Goal: Task Accomplishment & Management: Complete application form

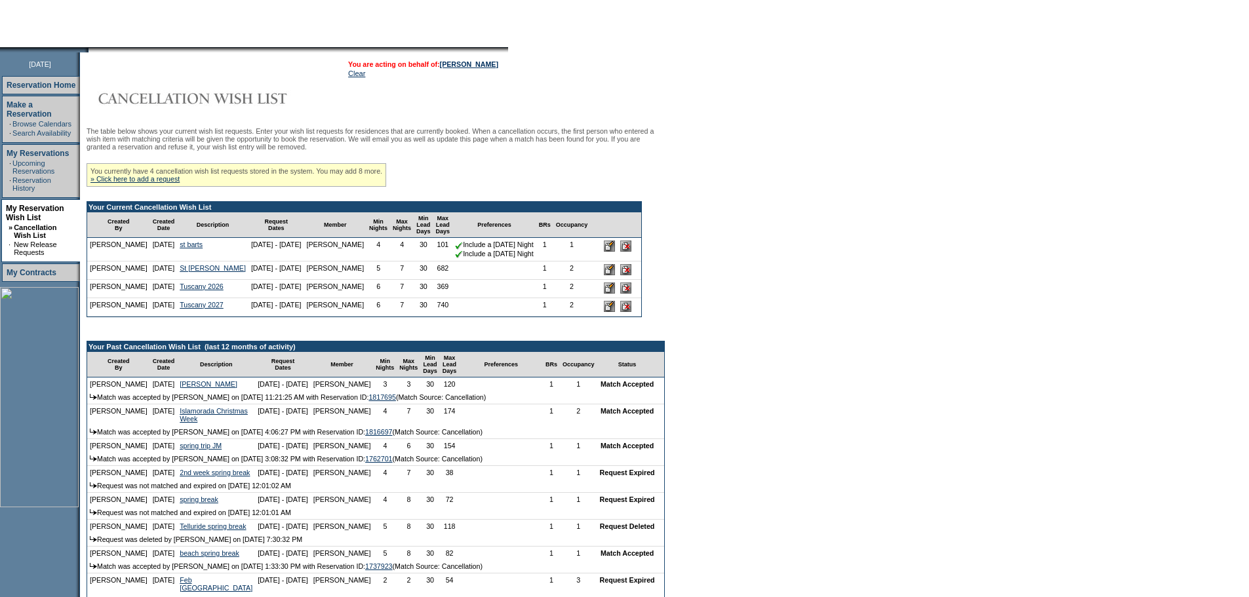
scroll to position [131, 0]
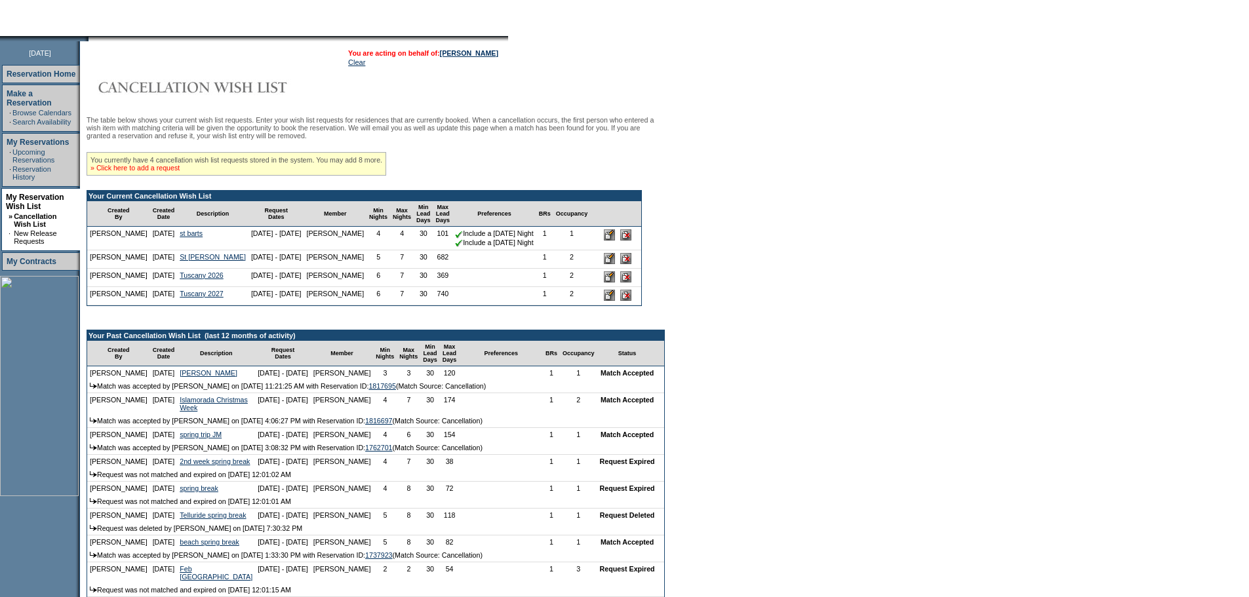
click at [180, 172] on link "» Click here to add a request" at bounding box center [135, 168] width 89 height 8
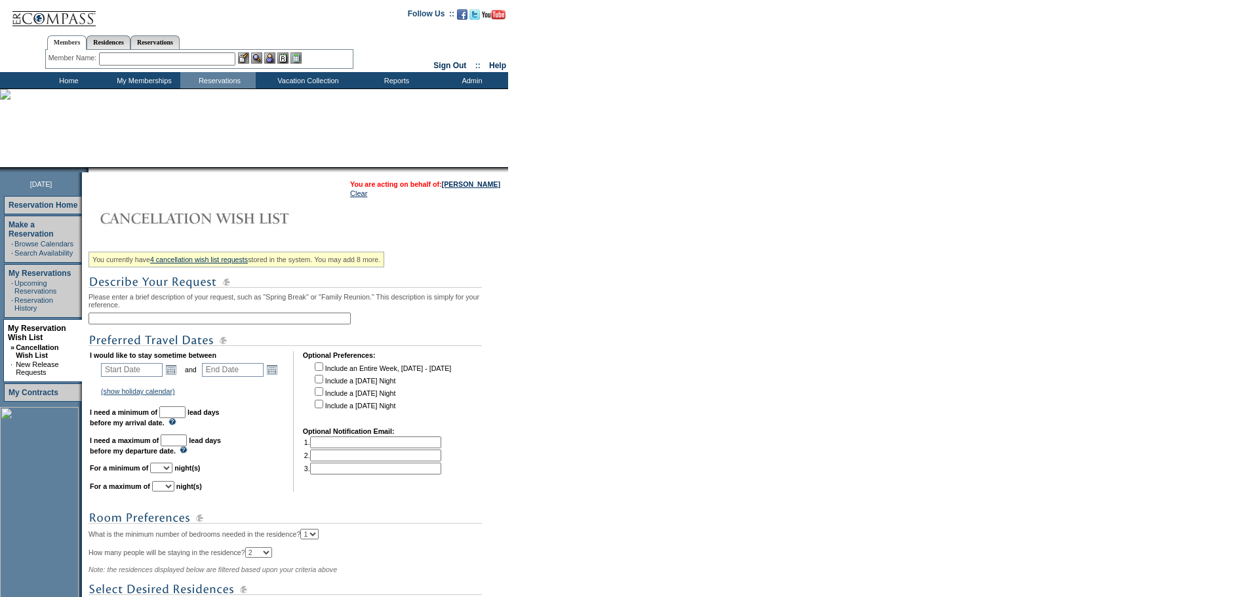
click at [173, 323] on input "text" at bounding box center [220, 319] width 262 height 12
type input "Anguilla"
click at [567, 279] on form "Follow Us ::" at bounding box center [624, 389] width 1249 height 778
click at [175, 376] on link "Open the calendar popup." at bounding box center [171, 370] width 14 height 14
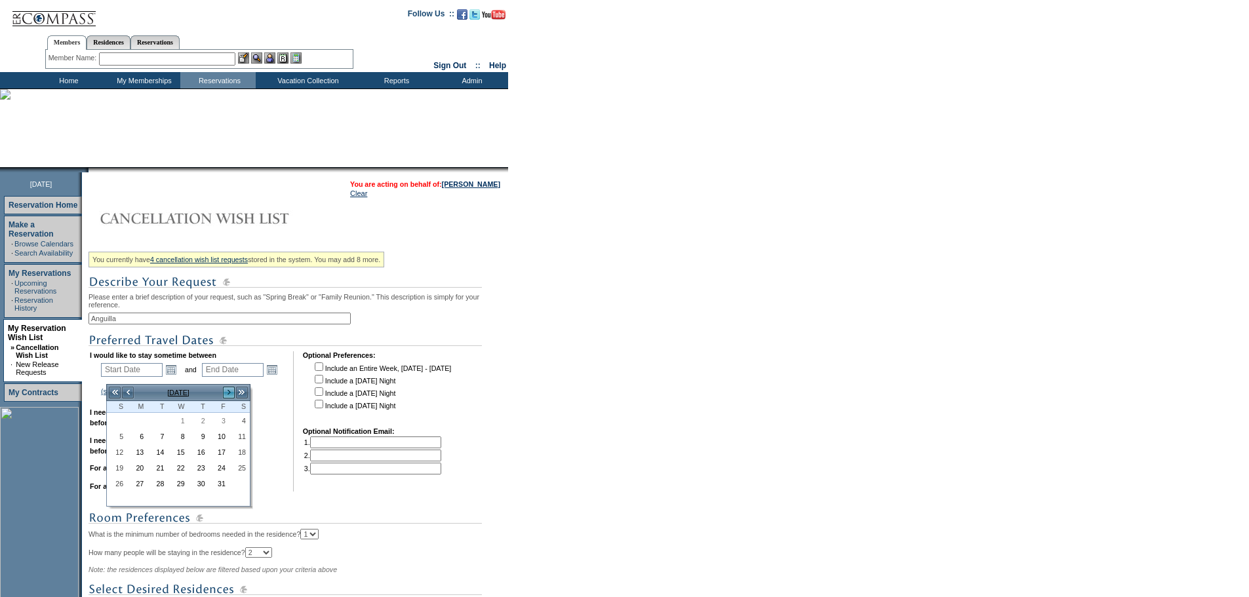
click at [230, 395] on link ">" at bounding box center [228, 392] width 13 height 13
click at [111, 467] on link "15" at bounding box center [117, 467] width 19 height 14
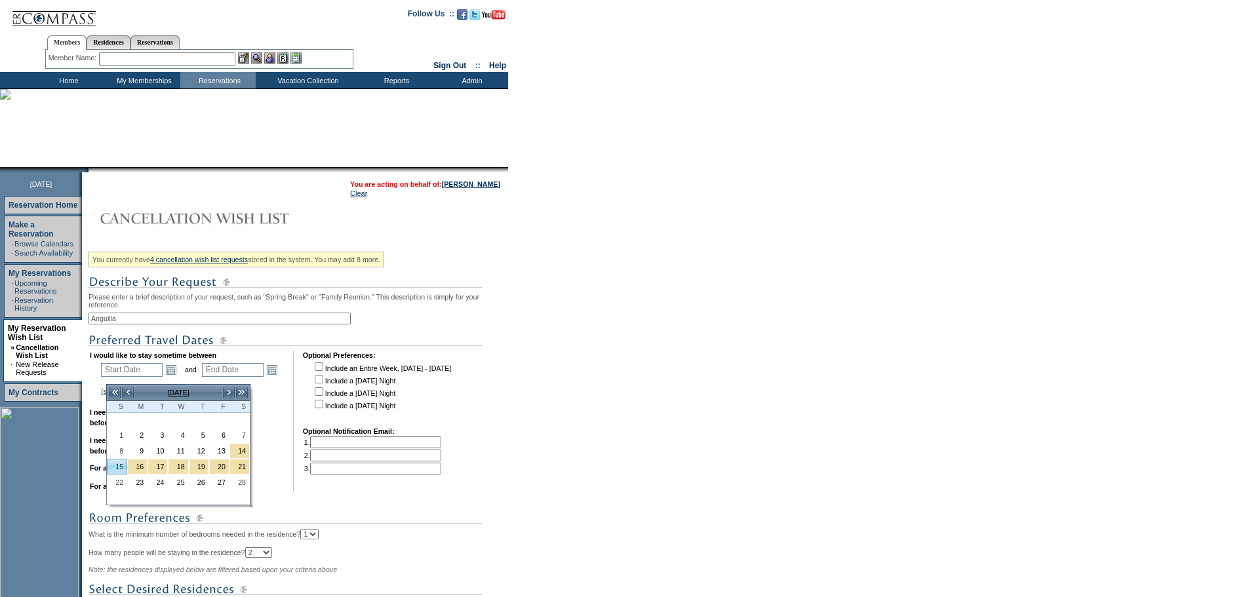
type input "[DATE]"
type input "139"
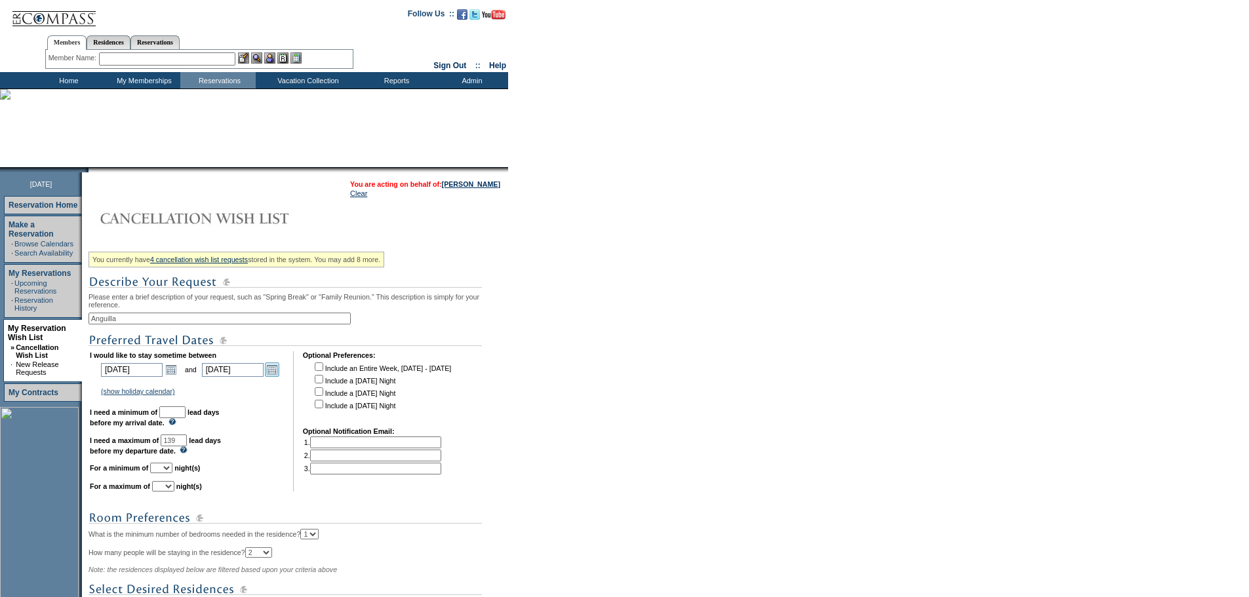
click at [277, 374] on link "Open the calendar popup." at bounding box center [272, 370] width 14 height 14
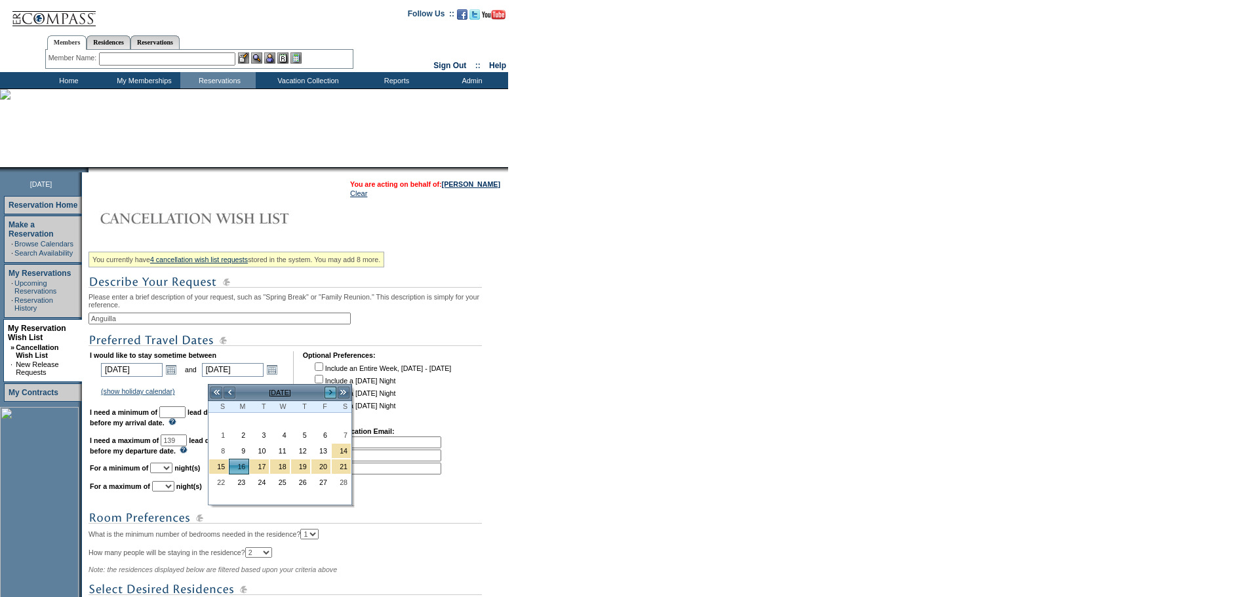
click at [325, 390] on link ">" at bounding box center [330, 392] width 13 height 13
click at [220, 499] on link "29" at bounding box center [218, 498] width 19 height 14
type input "[DATE]"
type input "180"
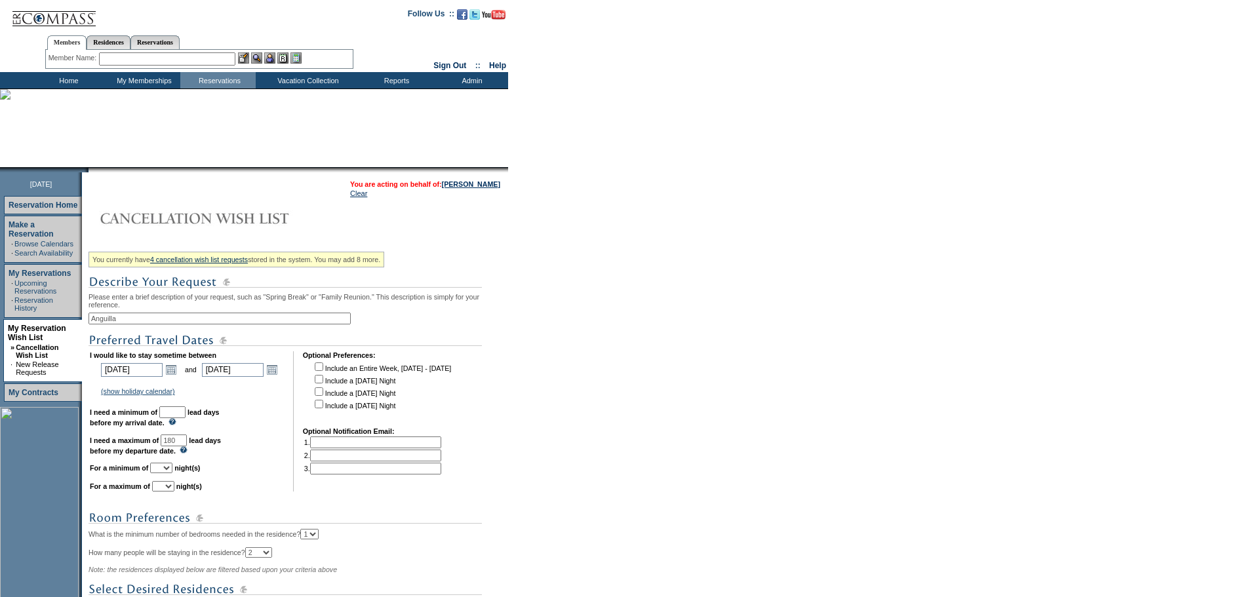
click at [186, 418] on input "text" at bounding box center [172, 413] width 26 height 12
type input "30"
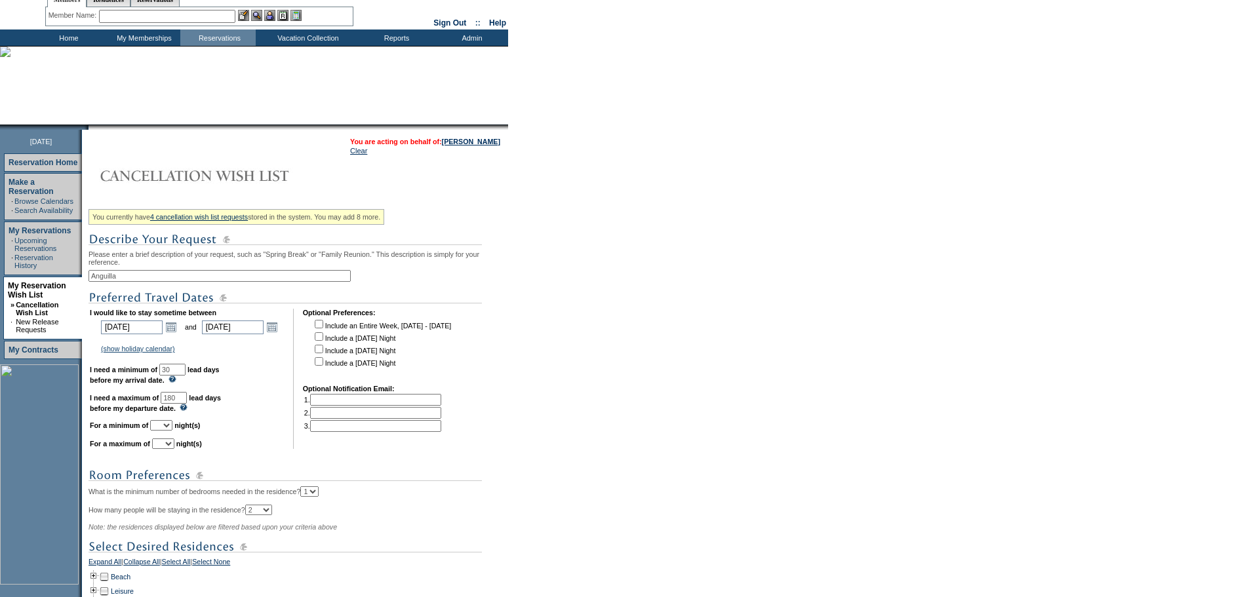
scroll to position [66, 0]
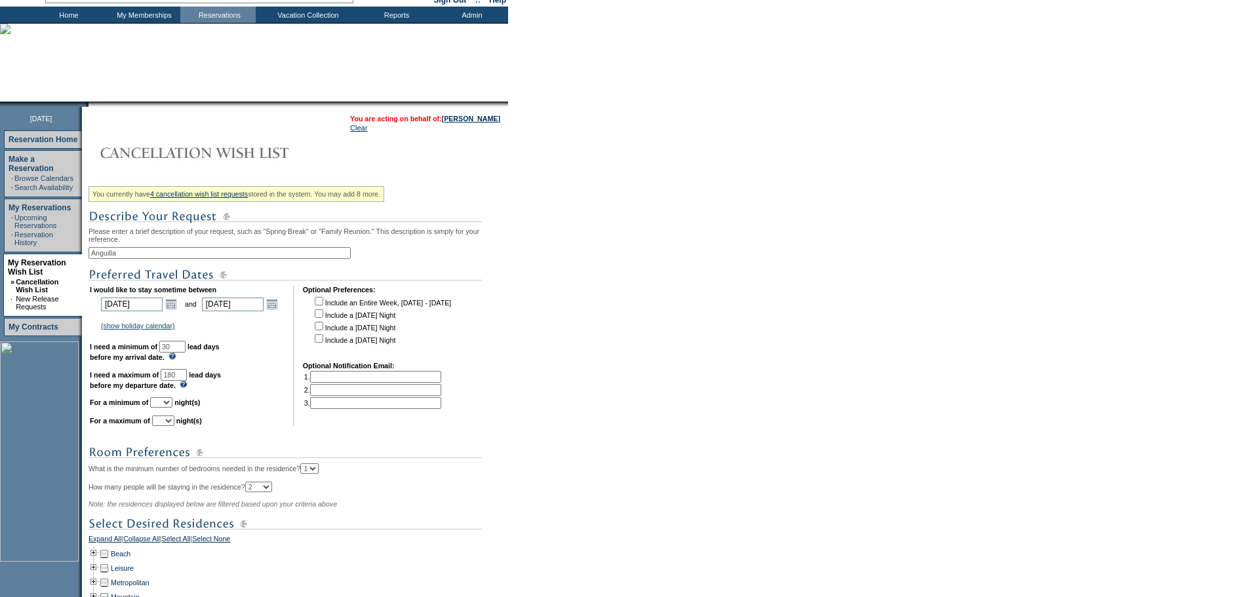
click at [172, 408] on select "1 2 3 4 5 6 7 8 9 10 11 12 13 14" at bounding box center [161, 402] width 22 height 10
click at [167, 408] on select "1 2 3 4 5 6 7 8 9 10 11 12 13 14" at bounding box center [161, 402] width 22 height 10
click at [172, 408] on select "1 2 3 4 5 6 7 8 9 10 11 12 13 14" at bounding box center [161, 402] width 22 height 10
click at [167, 408] on select "1 2 3 4 5 6 7 8 9 10 11 12 13 14" at bounding box center [161, 402] width 22 height 10
click at [172, 408] on select "1 2 3 4 5 6 7 8 9 10 11 12 13 14" at bounding box center [161, 402] width 22 height 10
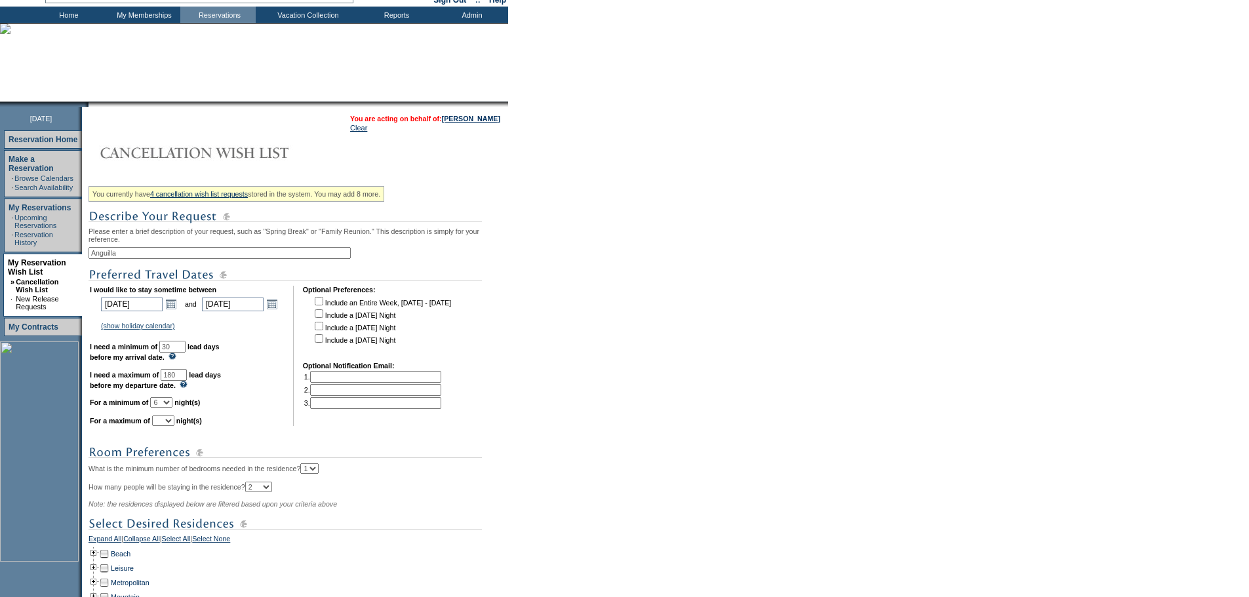
select select "5"
click at [167, 408] on select "1 2 3 4 5 6 7 8 9 10 11 12 13 14" at bounding box center [161, 402] width 22 height 10
click at [174, 426] on select "1 2 3 4 5 6 7 8 9 10 11 12 13 14" at bounding box center [163, 421] width 22 height 10
select select "7"
click at [169, 426] on select "1 2 3 4 5 6 7 8 9 10 11 12 13 14" at bounding box center [163, 421] width 22 height 10
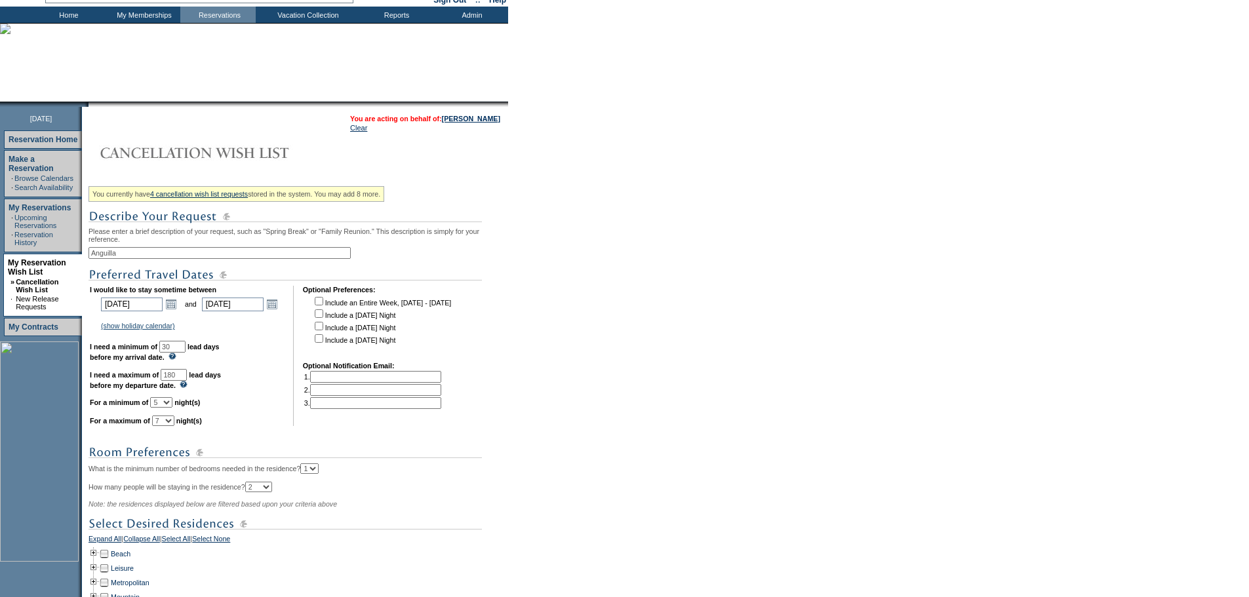
click at [700, 323] on form "Follow Us ::" at bounding box center [624, 352] width 1249 height 836
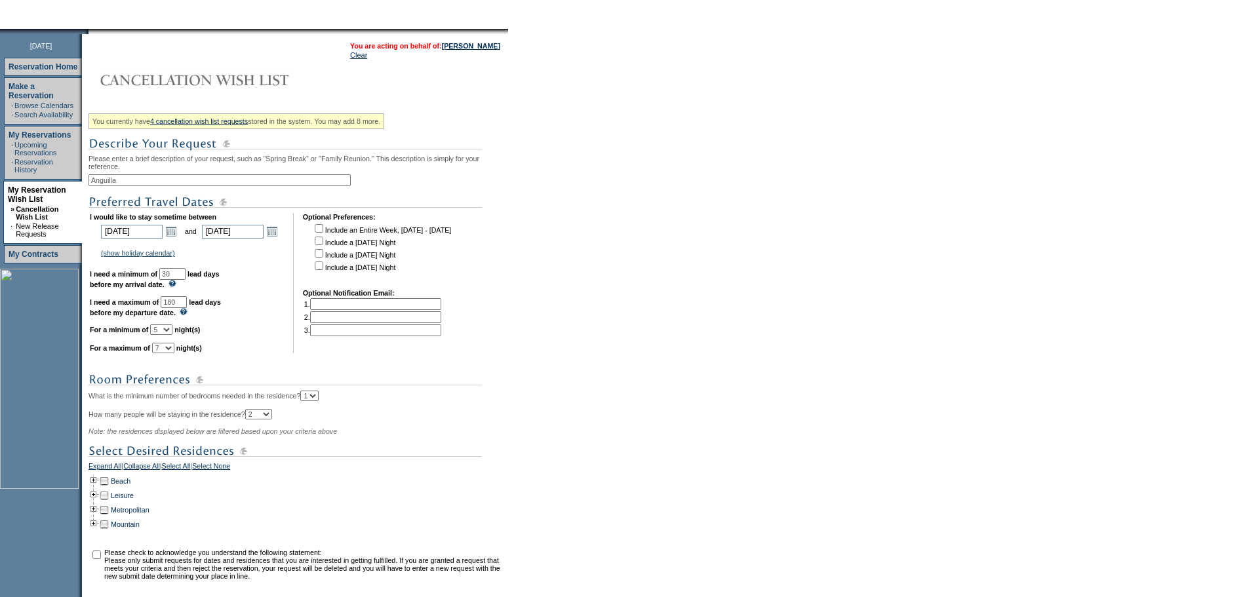
scroll to position [283, 0]
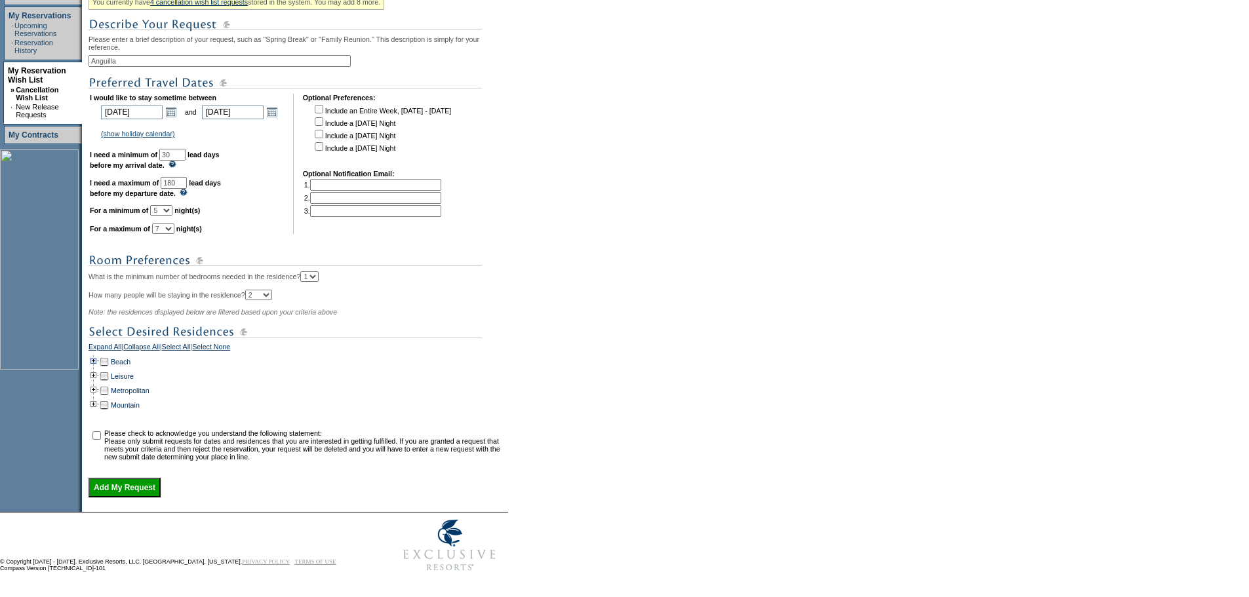
click at [98, 355] on td at bounding box center [94, 362] width 10 height 14
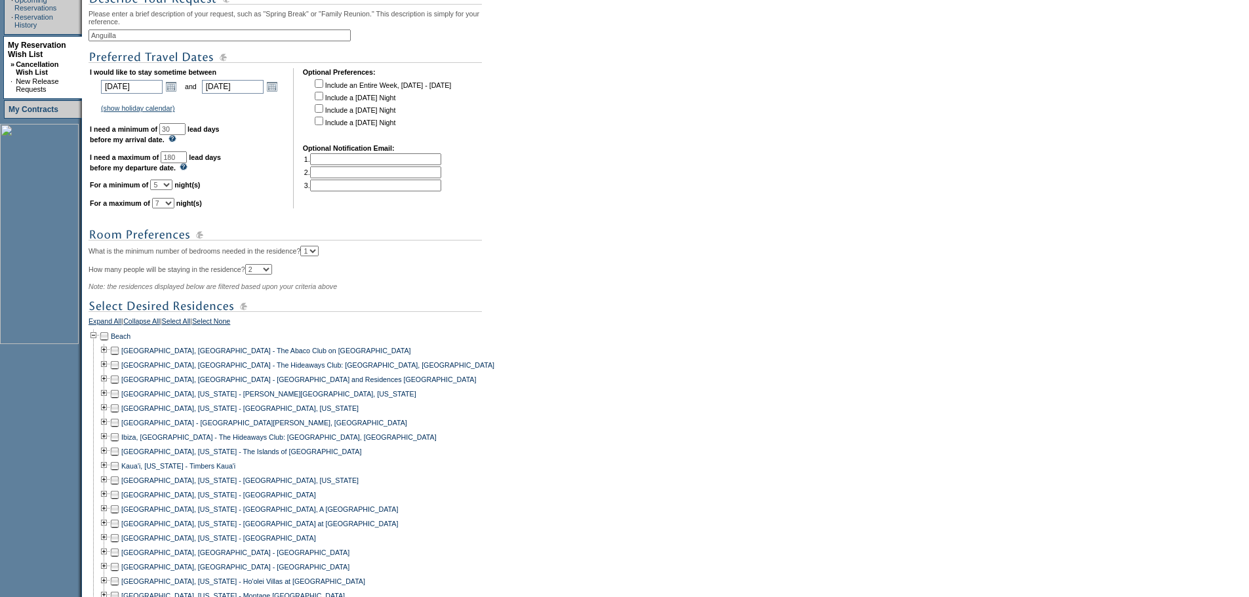
click at [119, 387] on td at bounding box center [115, 380] width 10 height 14
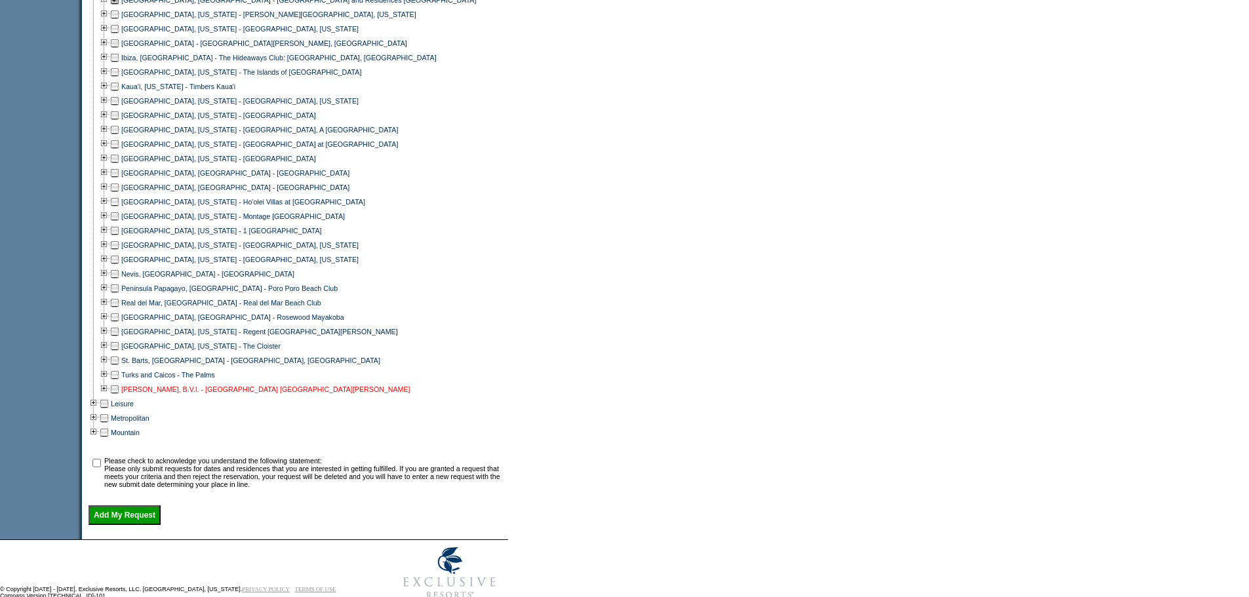
scroll to position [677, 0]
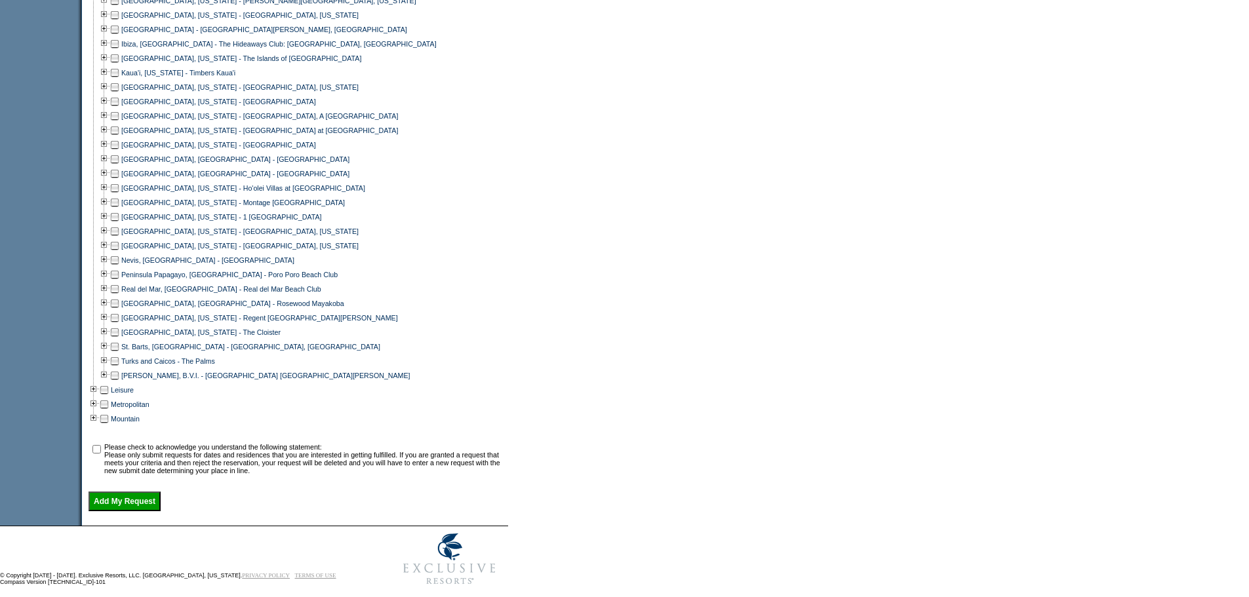
click at [101, 454] on input "checkbox" at bounding box center [96, 449] width 9 height 9
checkbox input "true"
click at [117, 512] on input "Add My Request" at bounding box center [125, 502] width 72 height 20
